Goal: Obtain resource: Download file/media

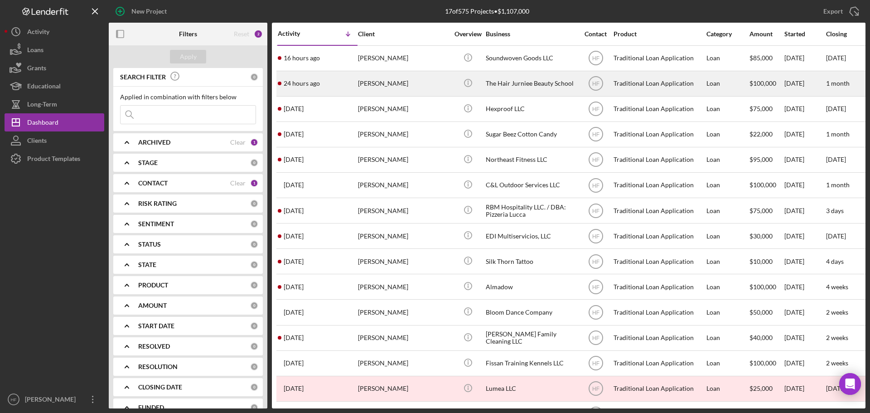
click at [334, 80] on div "24 hours ago [PERSON_NAME]" at bounding box center [317, 84] width 79 height 24
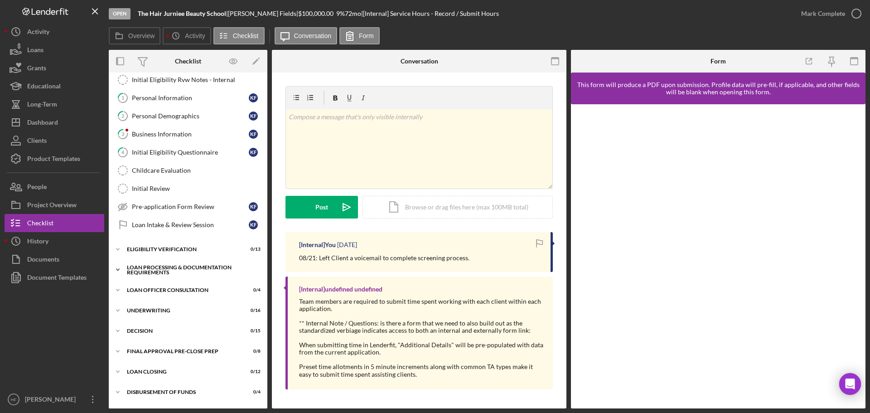
scroll to position [102, 0]
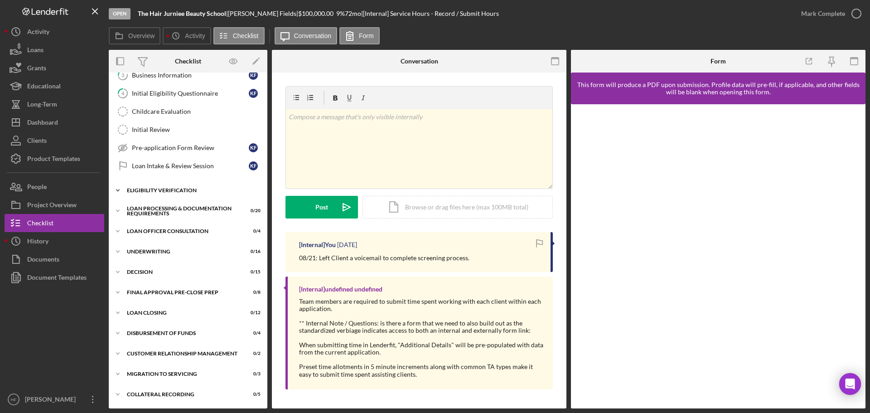
click at [119, 190] on icon "Icon/Expander" at bounding box center [118, 190] width 18 height 18
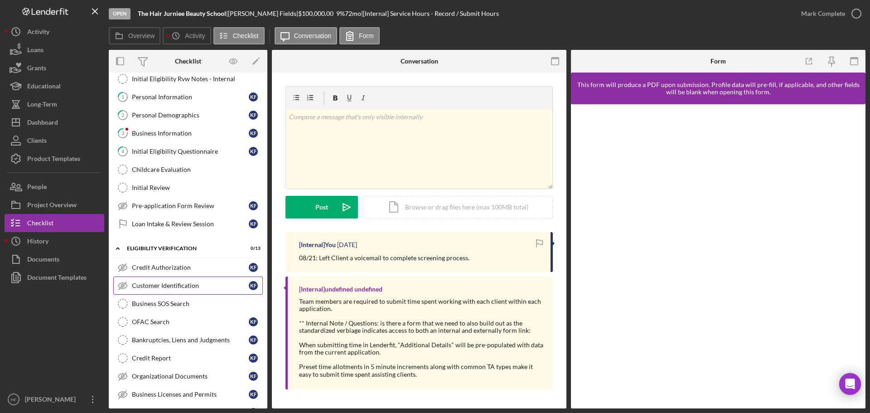
scroll to position [11, 0]
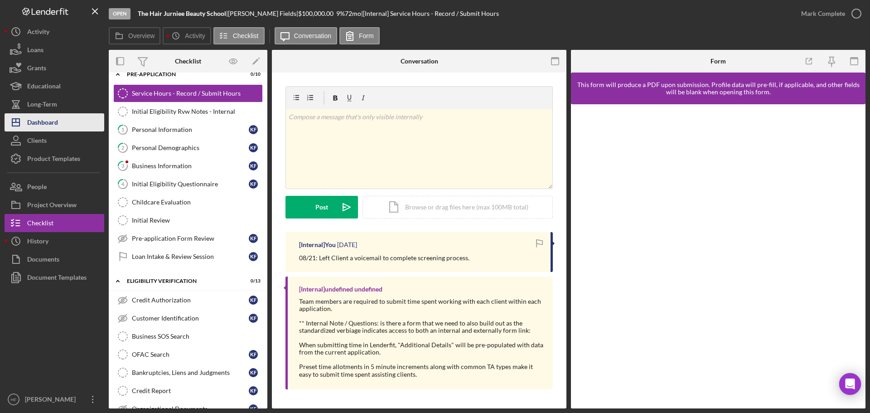
click at [58, 124] on button "Icon/Dashboard Dashboard" at bounding box center [55, 122] width 100 height 18
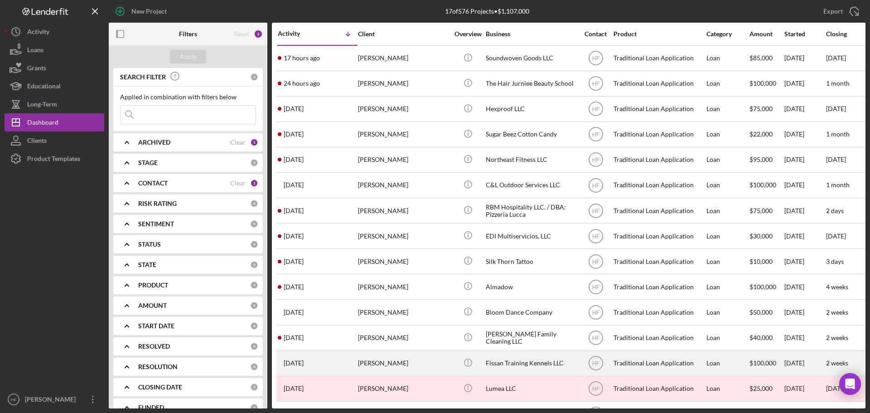
click at [363, 365] on div "[PERSON_NAME]" at bounding box center [403, 363] width 91 height 24
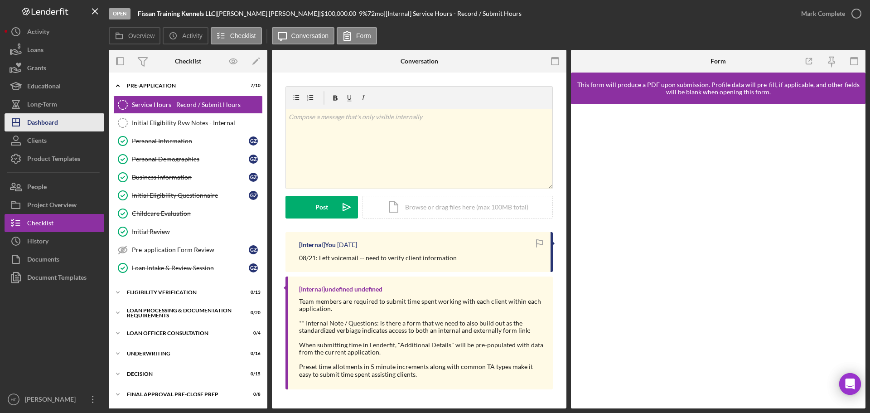
click at [66, 126] on button "Icon/Dashboard Dashboard" at bounding box center [55, 122] width 100 height 18
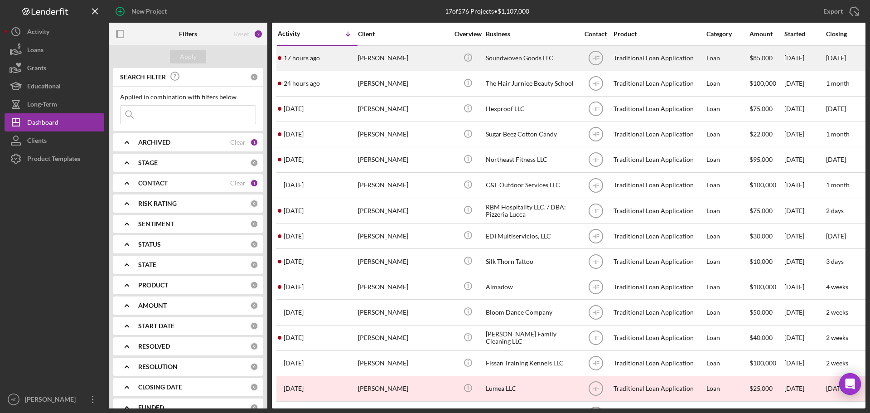
click at [409, 64] on div "[PERSON_NAME]" at bounding box center [403, 58] width 91 height 24
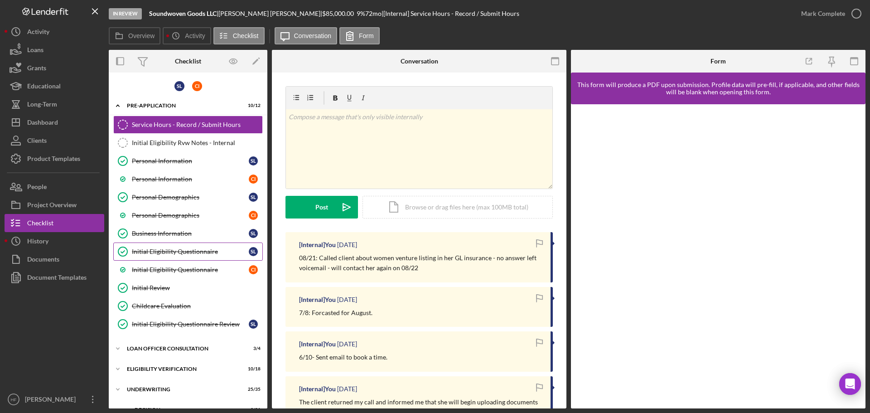
scroll to position [117, 0]
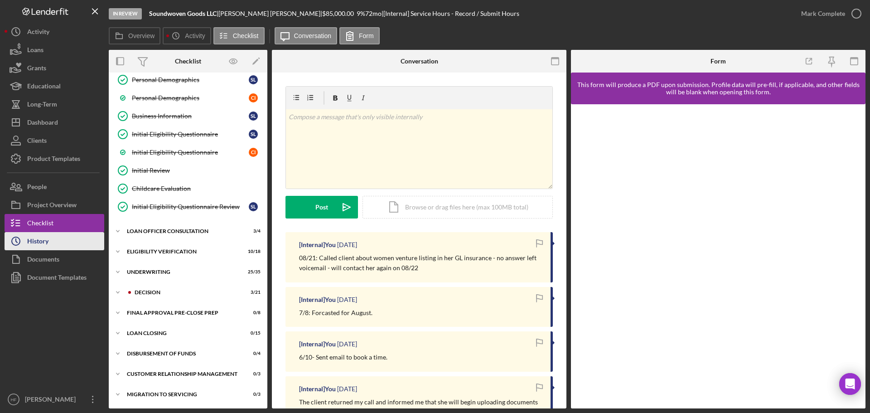
click at [18, 237] on icon "Icon/History" at bounding box center [16, 241] width 23 height 23
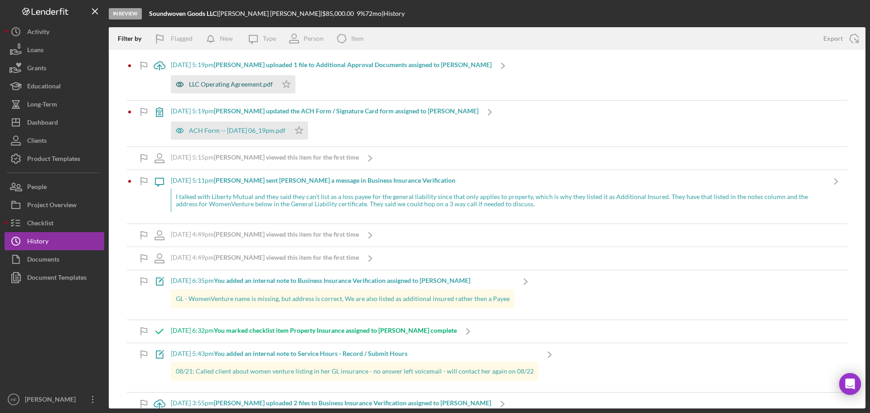
click at [251, 81] on div "LLC Operating Agreement.pdf" at bounding box center [231, 84] width 84 height 7
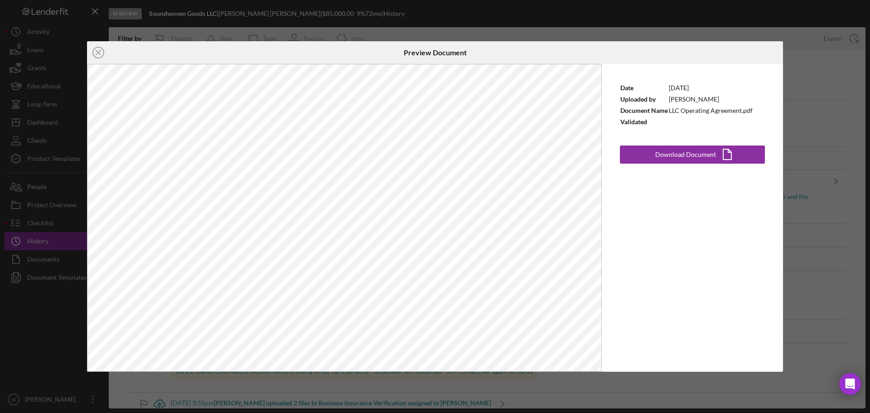
click at [843, 221] on div "Icon/Close Preview Document Date [DATE] Uploaded by [PERSON_NAME] Document Name…" at bounding box center [435, 206] width 870 height 413
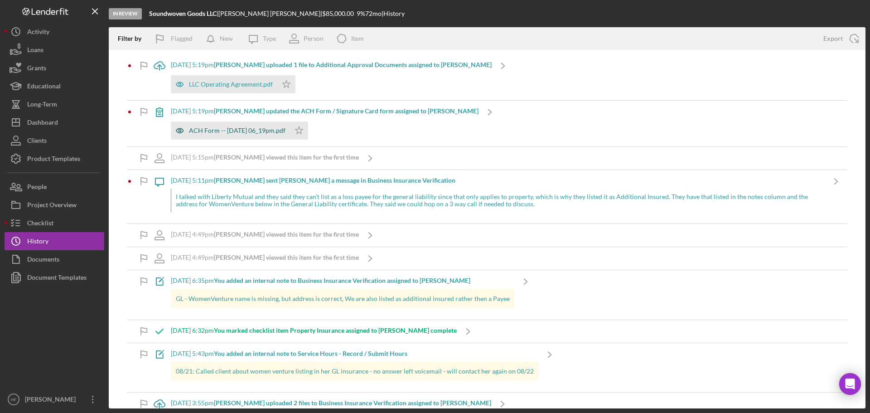
click at [229, 129] on div "ACH Form -- [DATE] 06_19pm.pdf" at bounding box center [237, 130] width 97 height 7
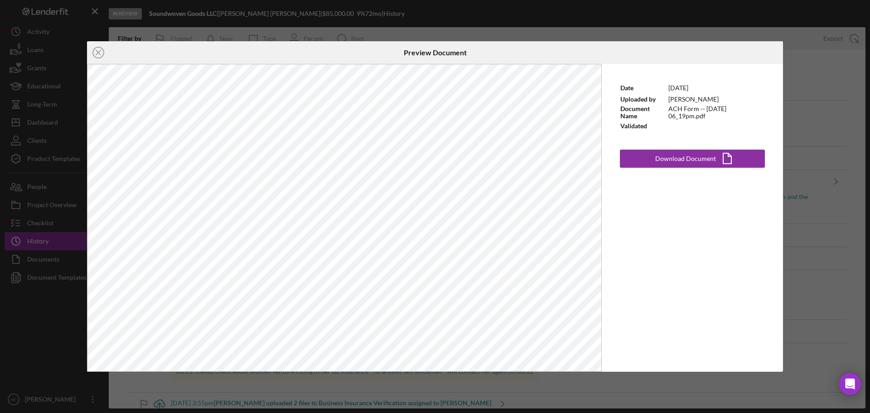
click at [844, 228] on div "Icon/Close Preview Document Date [DATE] Uploaded by [PERSON_NAME] Document Name…" at bounding box center [435, 206] width 870 height 413
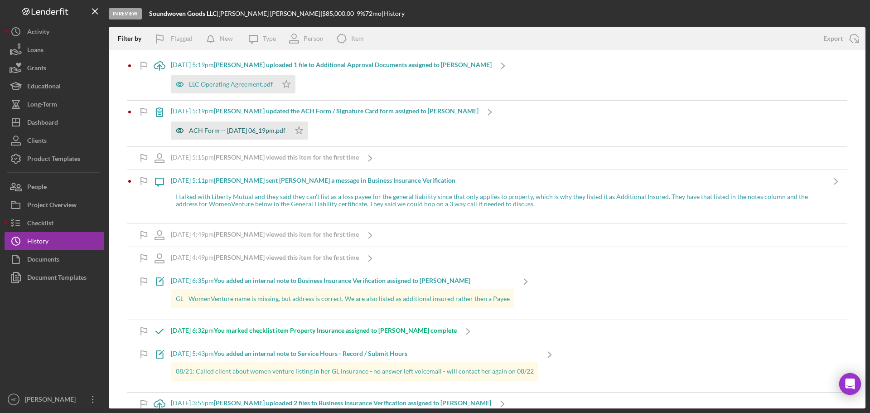
click at [262, 129] on div "ACH Form -- [DATE] 06_19pm.pdf" at bounding box center [237, 130] width 97 height 7
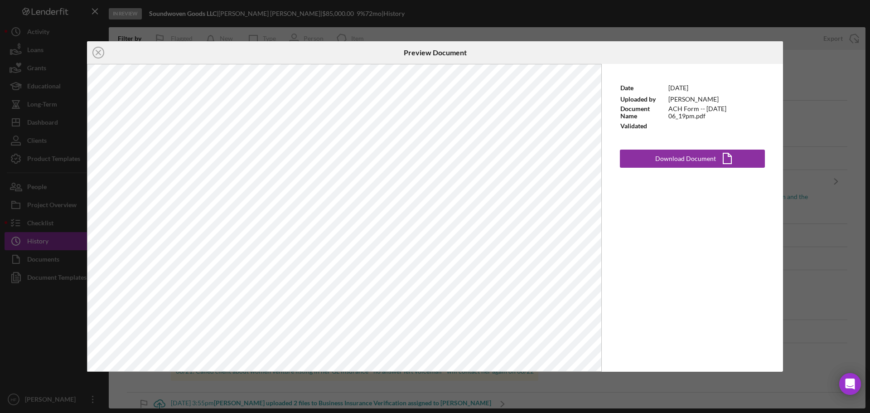
click at [831, 117] on div "Icon/Close Preview Document Date [DATE] Uploaded by [PERSON_NAME] Document Name…" at bounding box center [435, 206] width 870 height 413
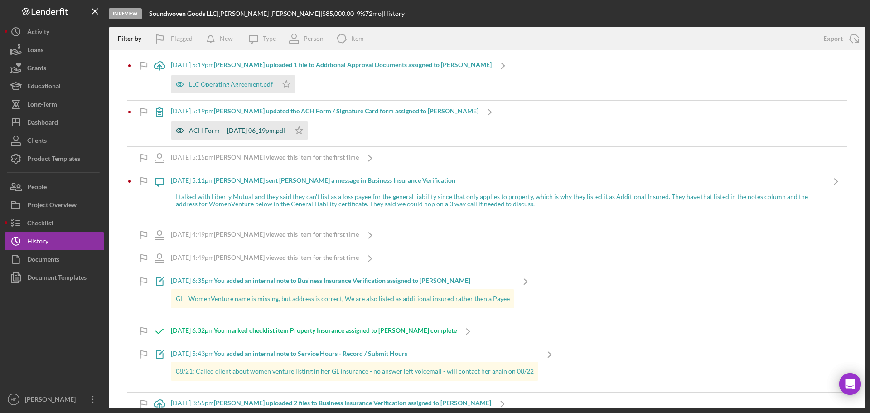
click at [251, 134] on div "ACH Form -- [DATE] 06_19pm.pdf" at bounding box center [237, 130] width 97 height 7
